Goal: Task Accomplishment & Management: Use online tool/utility

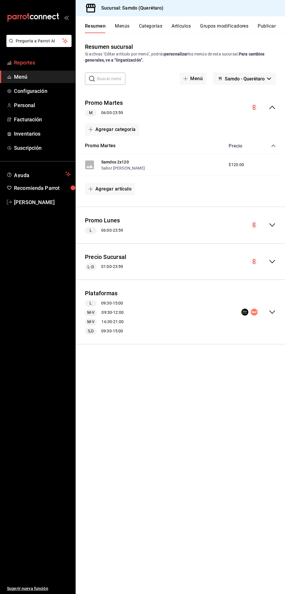
click at [49, 60] on span "Reportes" at bounding box center [42, 63] width 57 height 8
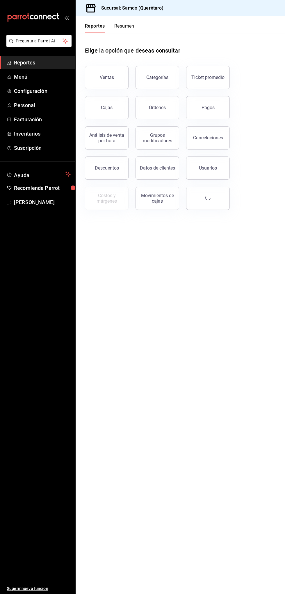
click at [173, 107] on button "Órdenes" at bounding box center [157, 107] width 44 height 23
